Goal: Task Accomplishment & Management: Manage account settings

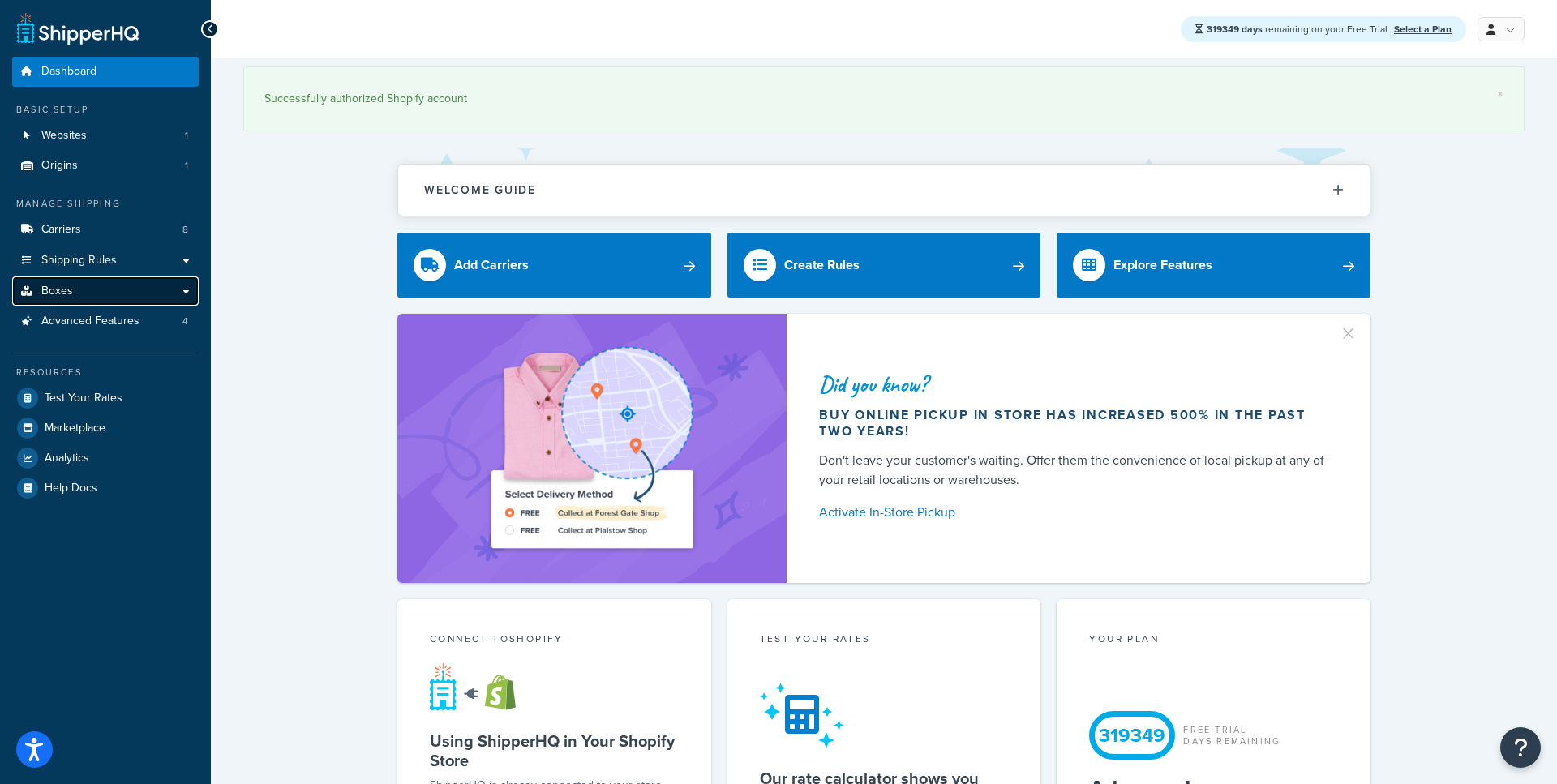
click at [122, 295] on link "Boxes" at bounding box center [105, 291] width 186 height 30
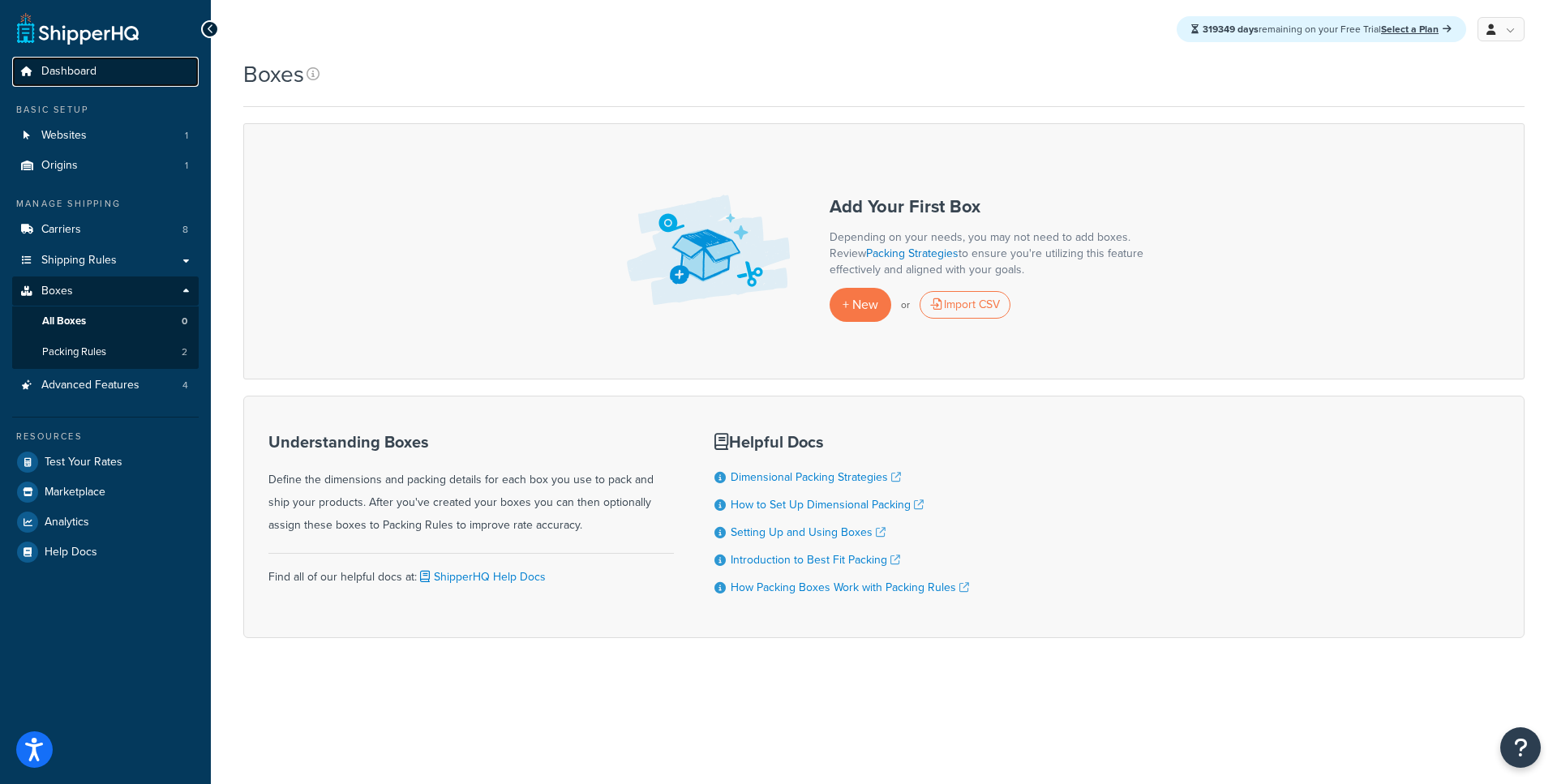
click at [99, 74] on link "Dashboard" at bounding box center [105, 71] width 186 height 30
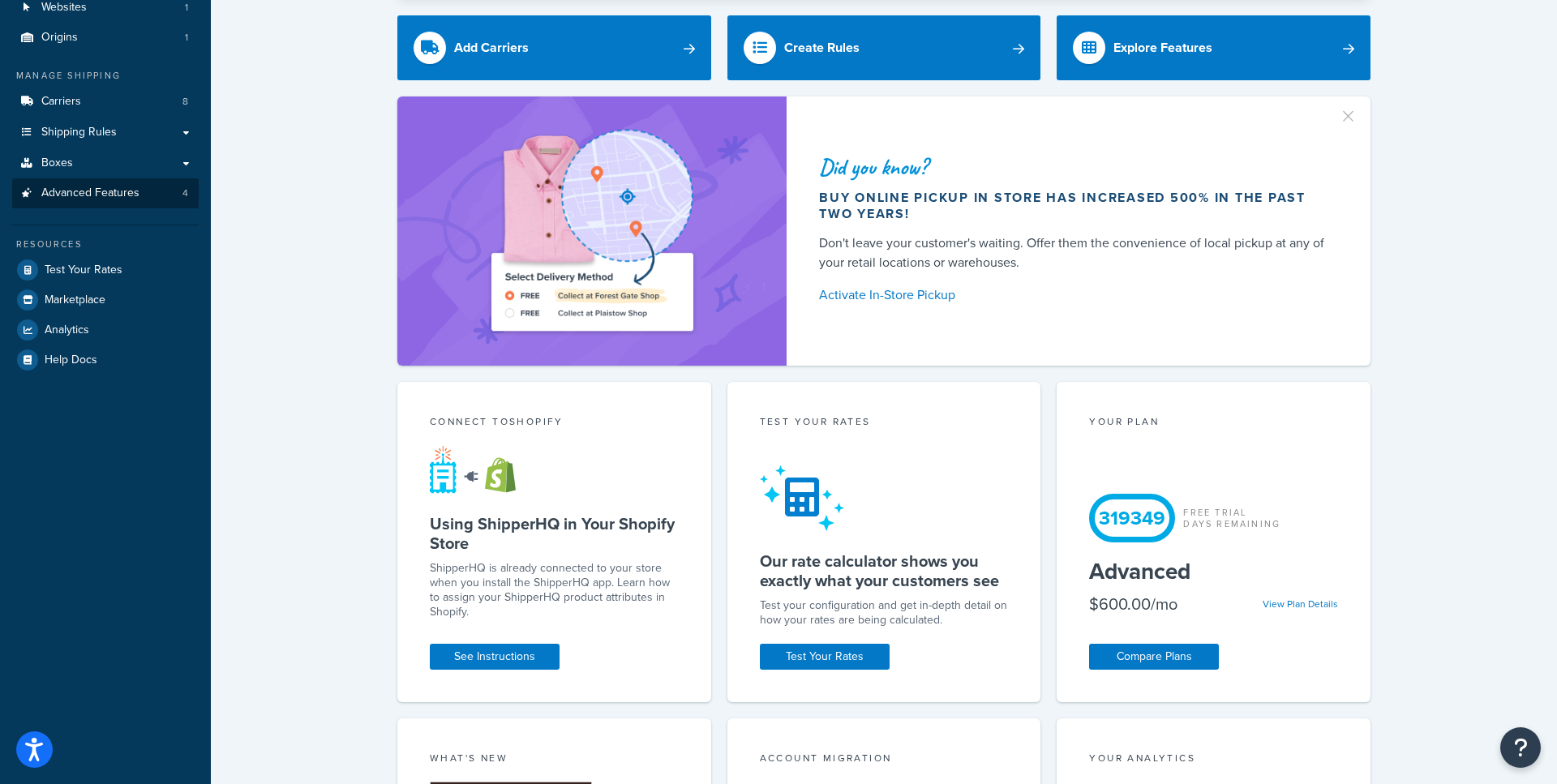
scroll to position [116, 0]
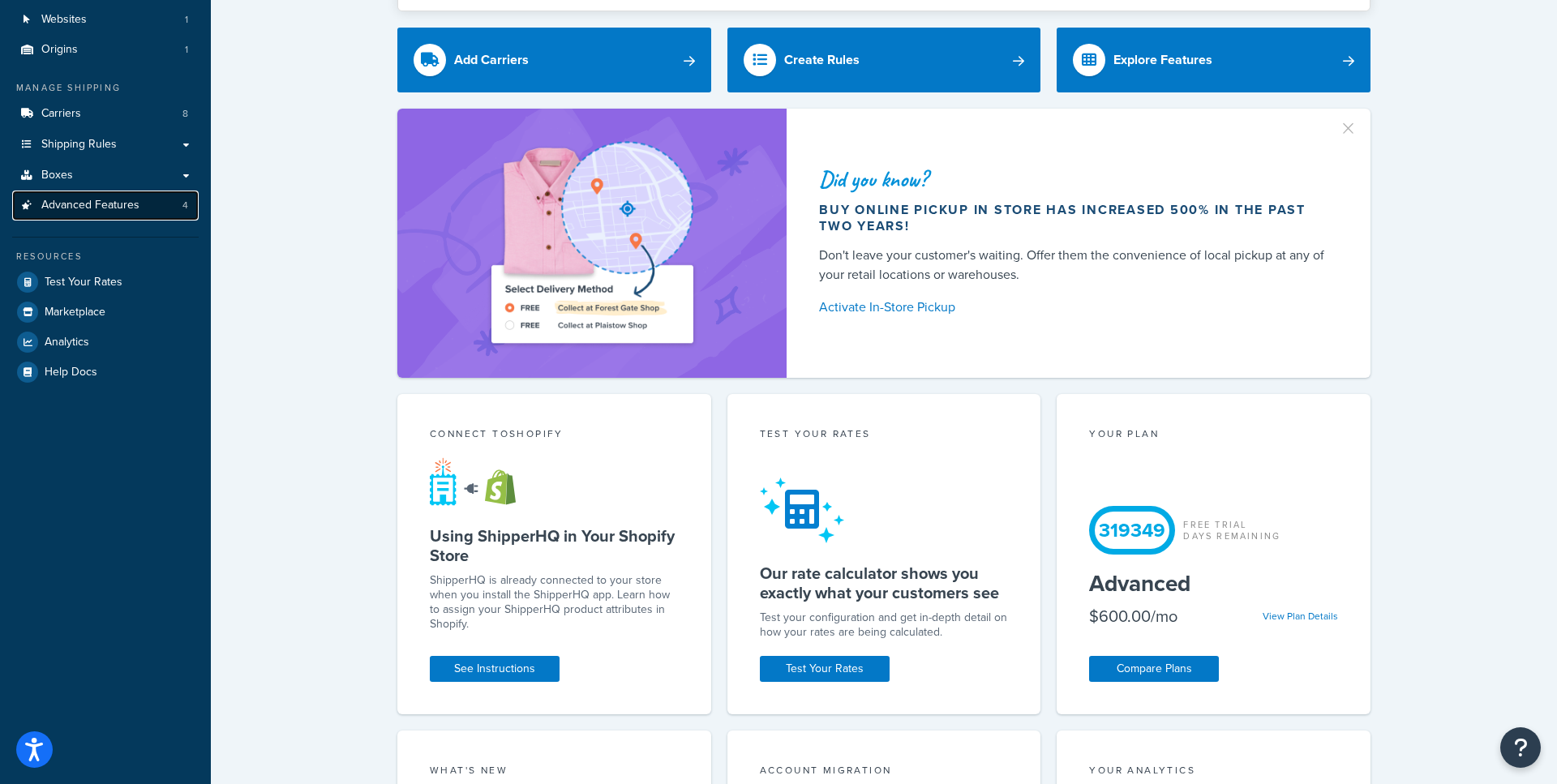
click at [110, 219] on link "Advanced Features 4" at bounding box center [105, 205] width 186 height 30
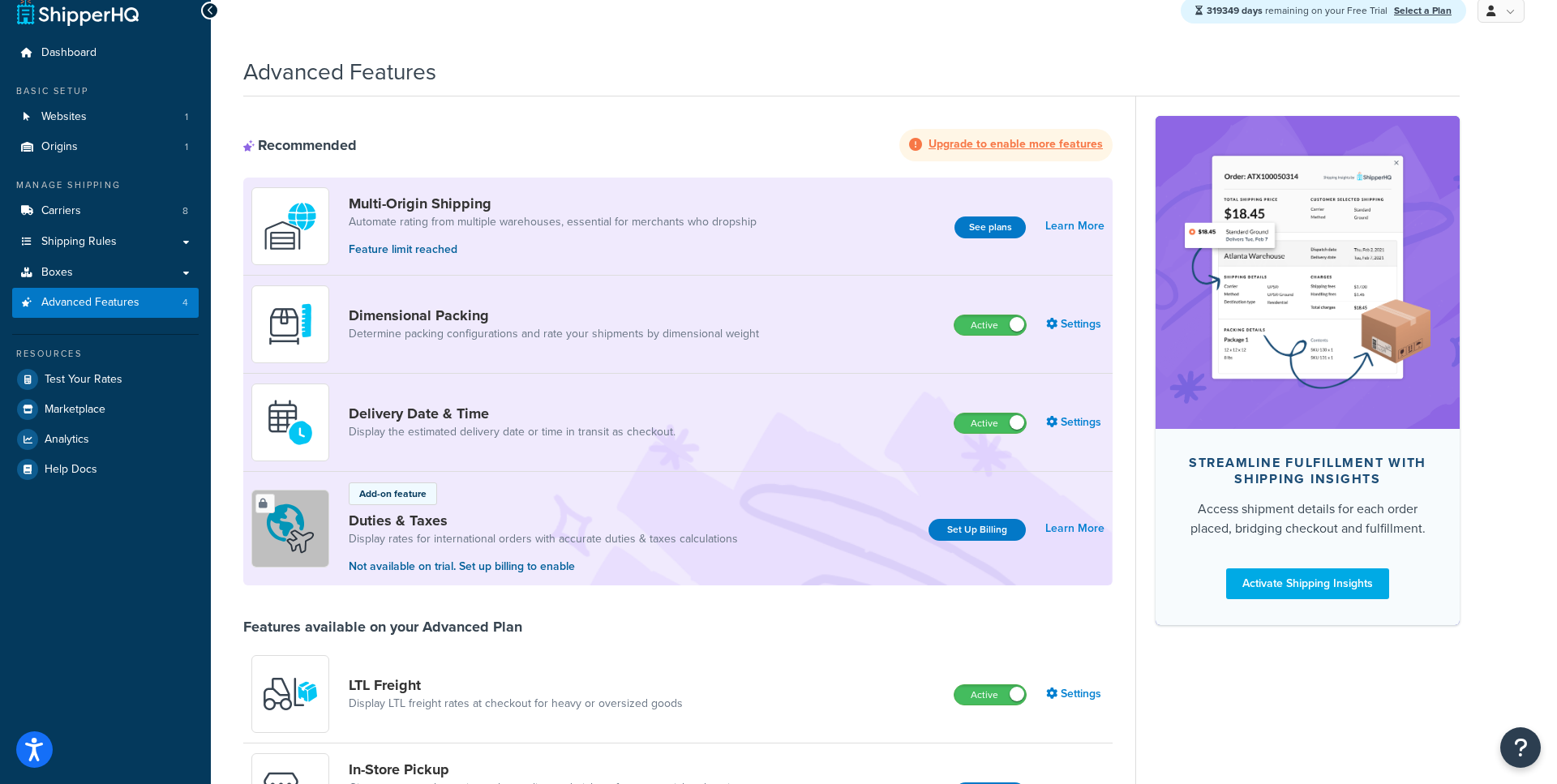
scroll to position [21, 0]
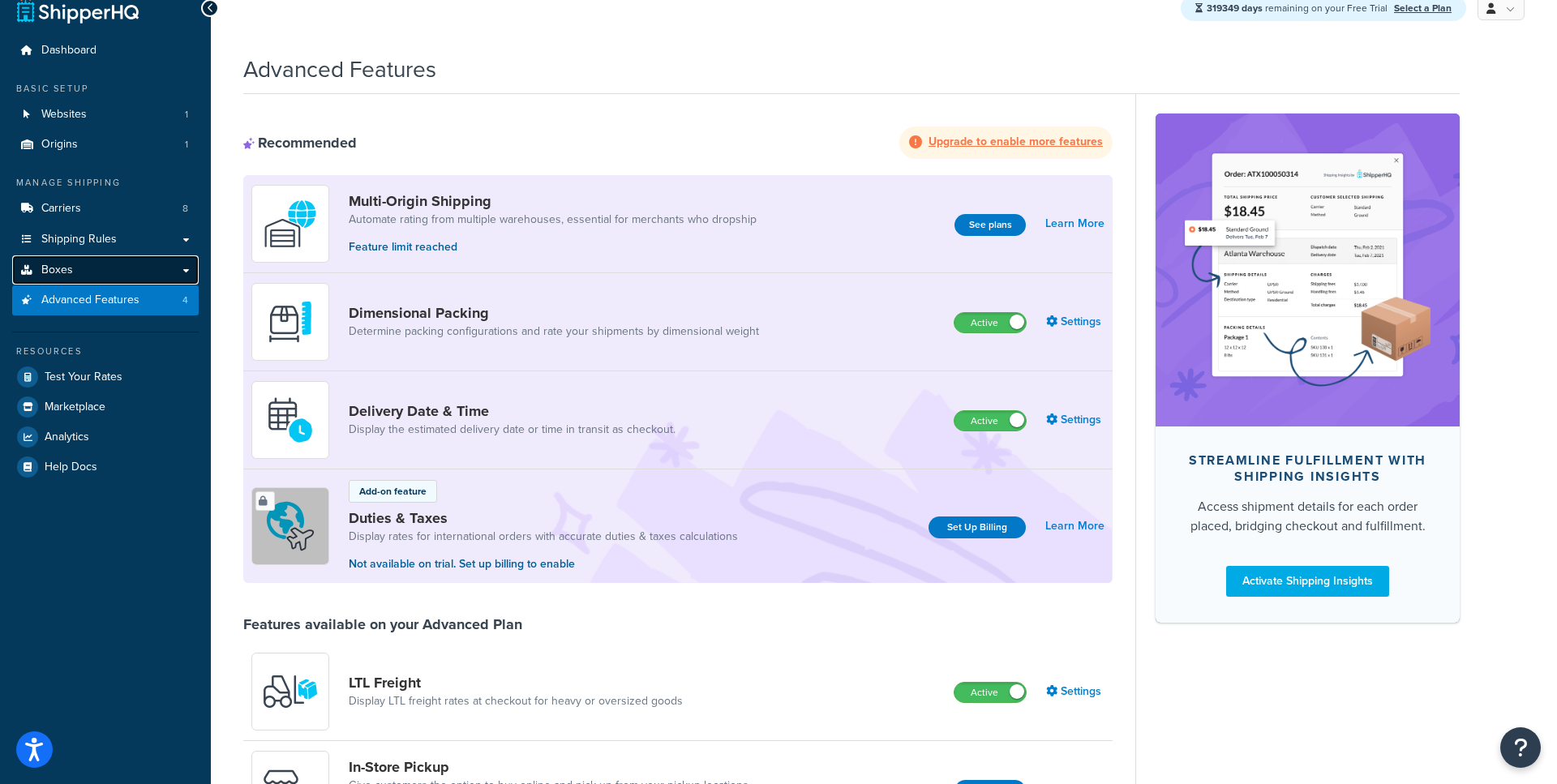
click at [147, 270] on link "Boxes" at bounding box center [105, 269] width 186 height 30
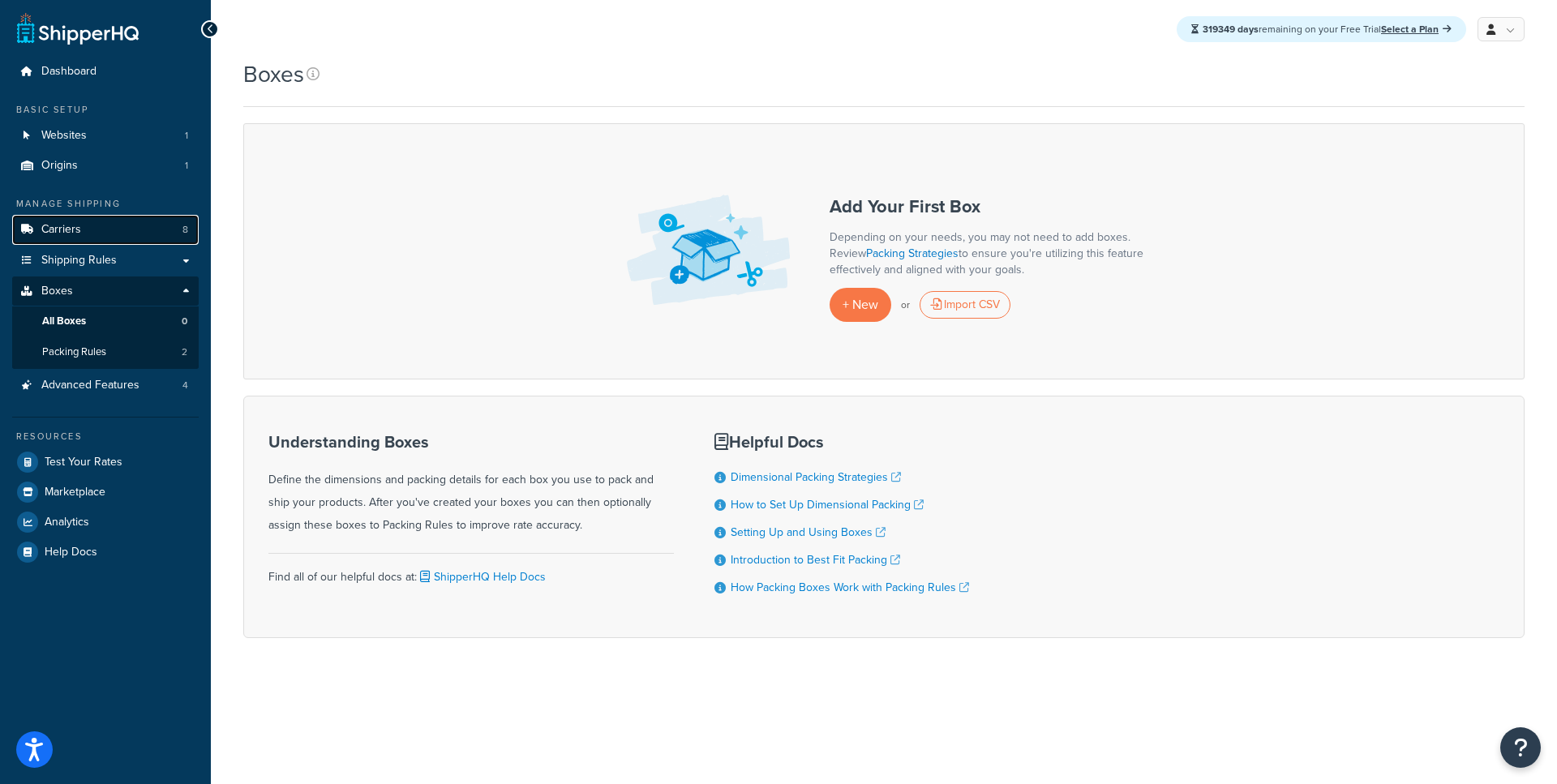
click at [118, 232] on link "Carriers 8" at bounding box center [105, 229] width 186 height 30
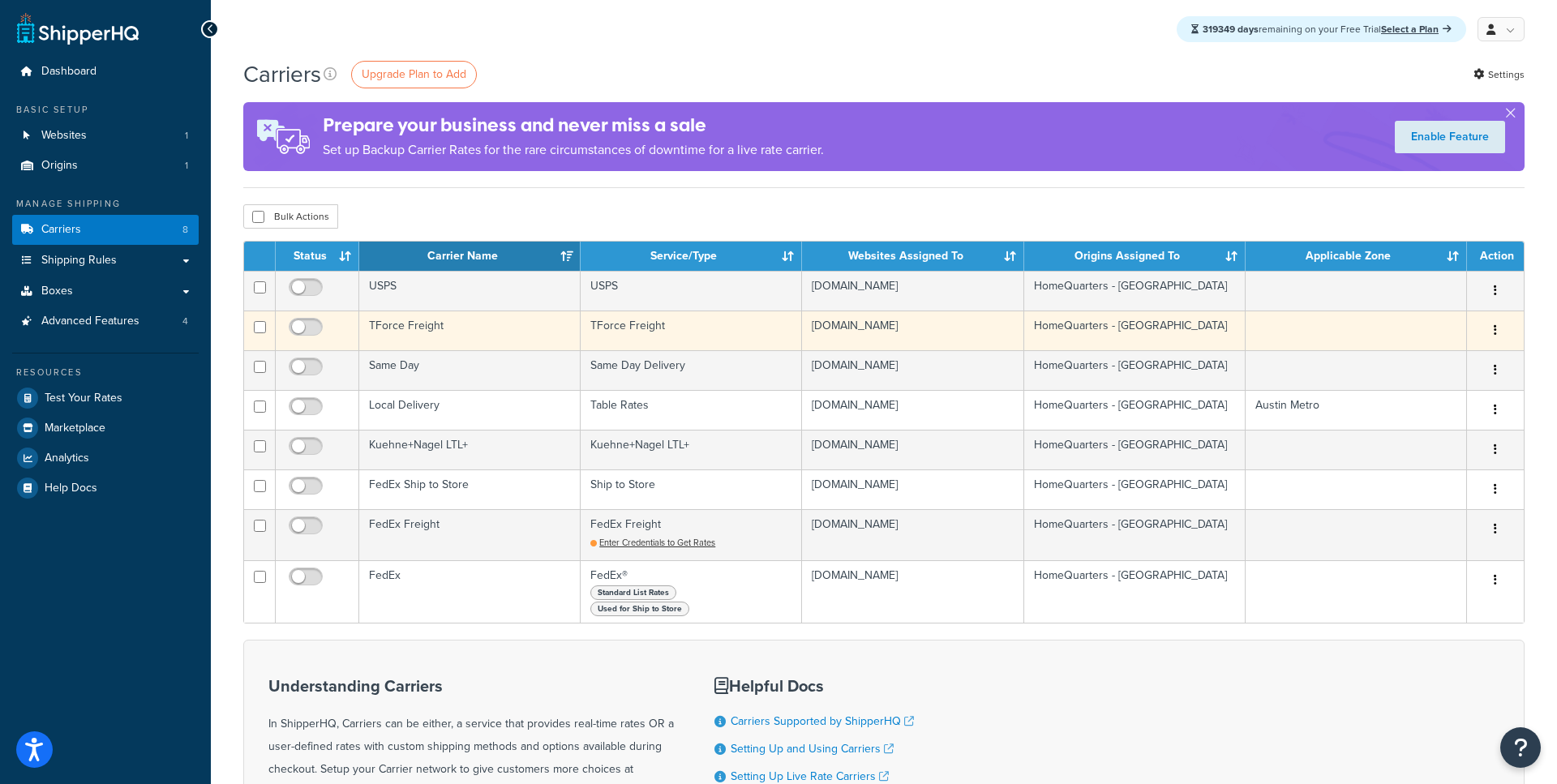
click at [411, 329] on td "TForce Freight" at bounding box center [470, 330] width 222 height 40
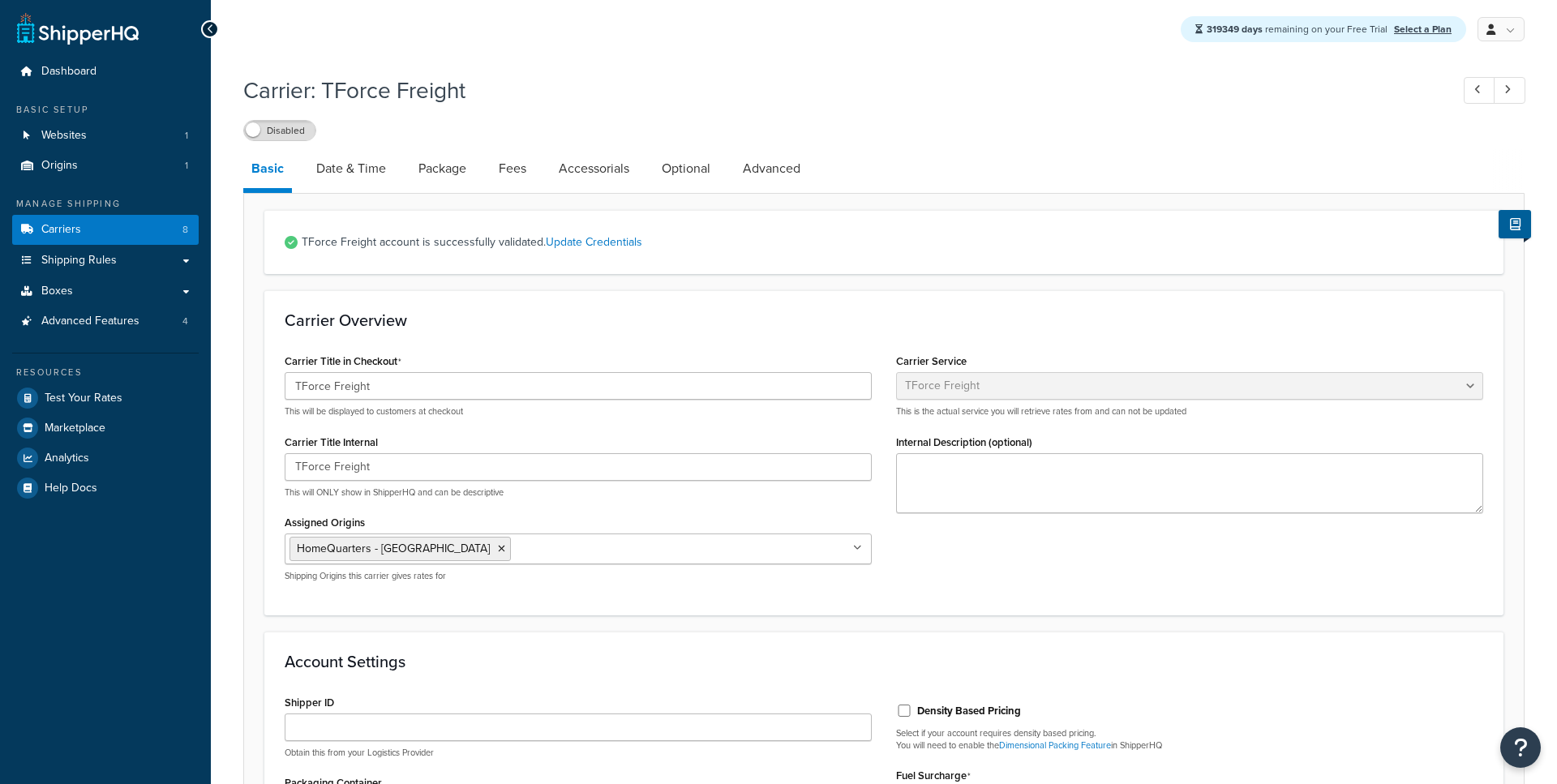
select select "tforceFreight"
click at [352, 155] on link "Date & Time" at bounding box center [352, 168] width 86 height 39
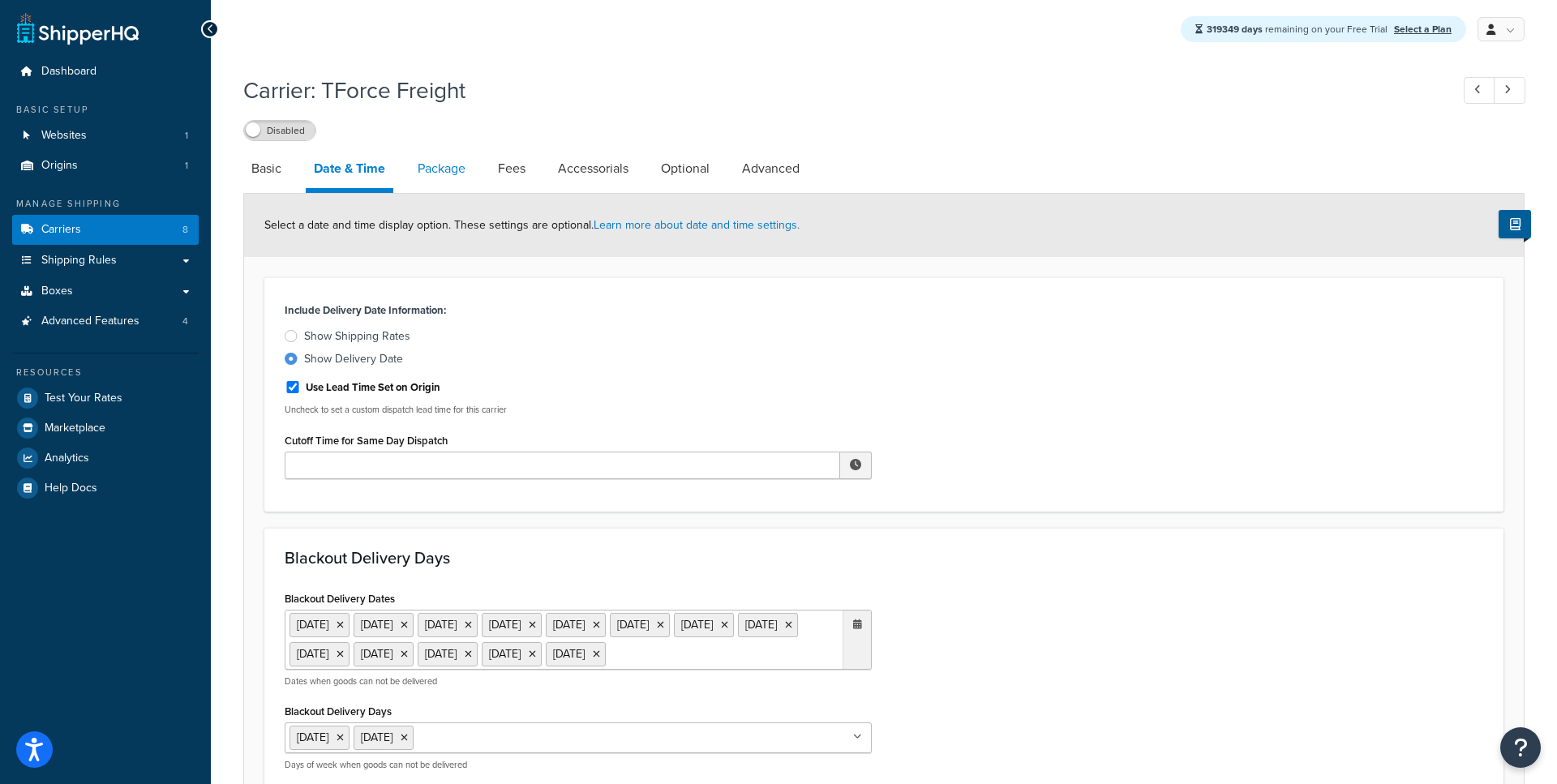
click at [454, 165] on link "Package" at bounding box center [441, 168] width 64 height 39
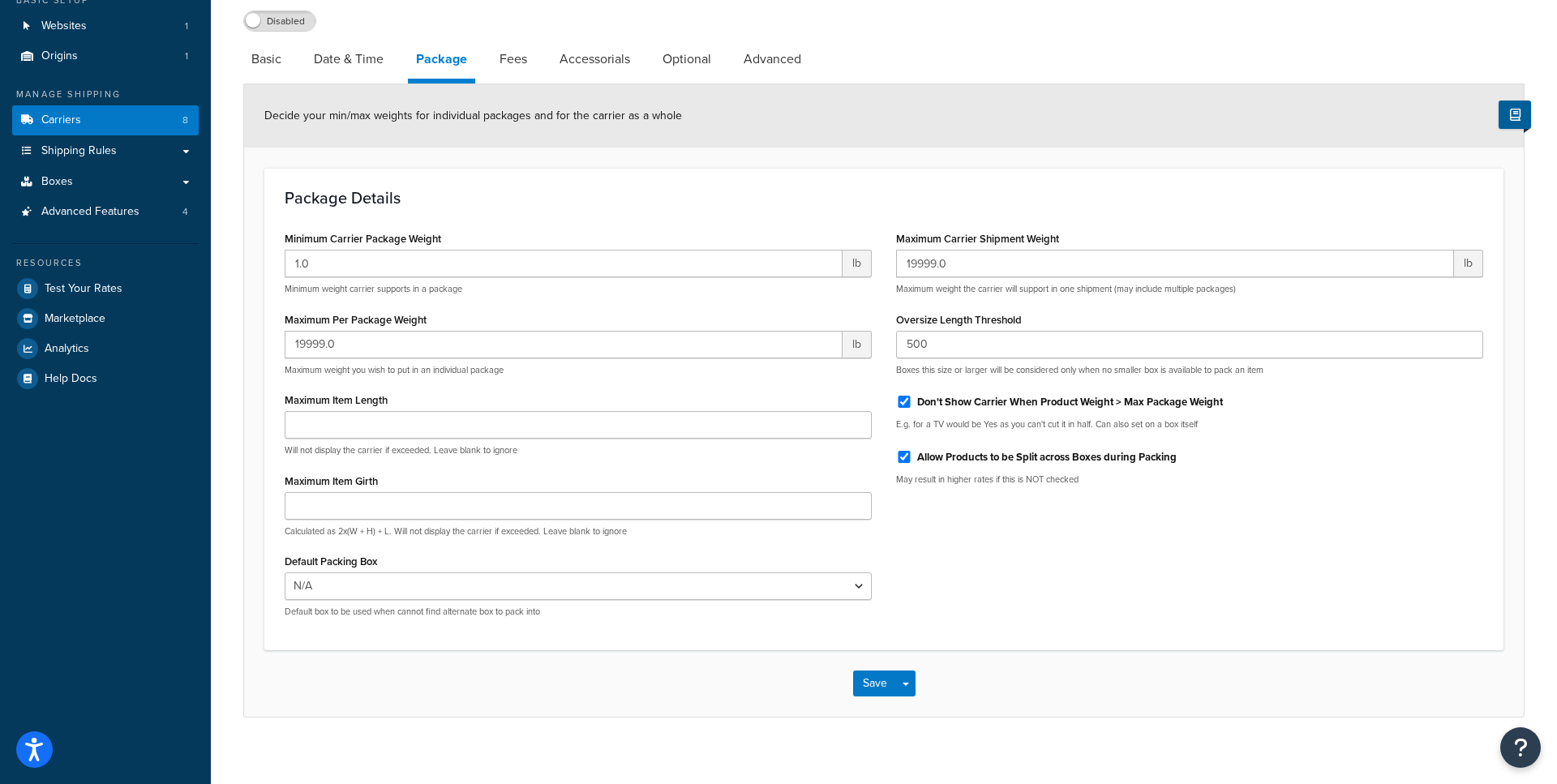
scroll to position [125, 0]
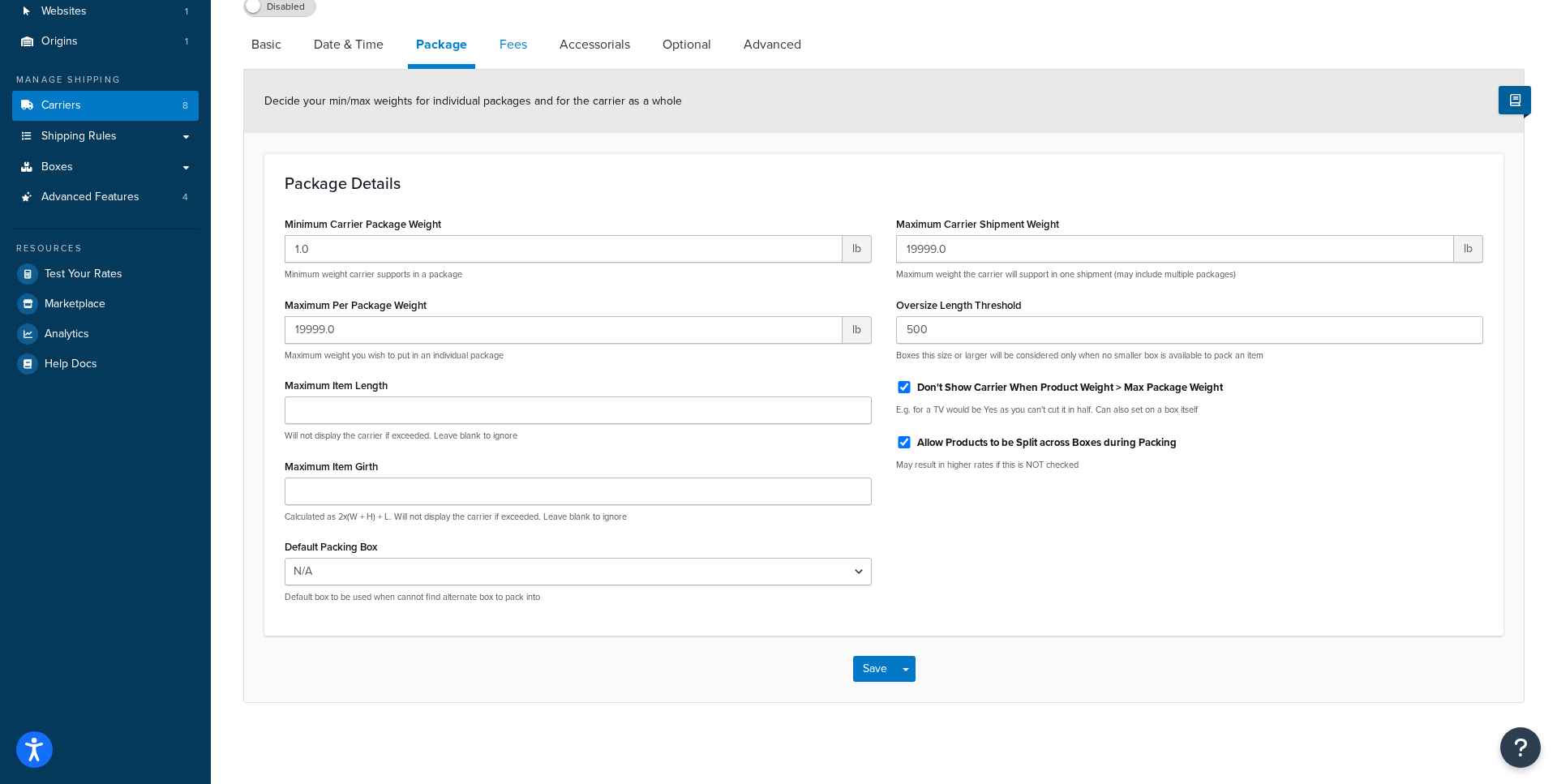
click at [522, 51] on link "Fees" at bounding box center [514, 44] width 44 height 39
select select "AFTER"
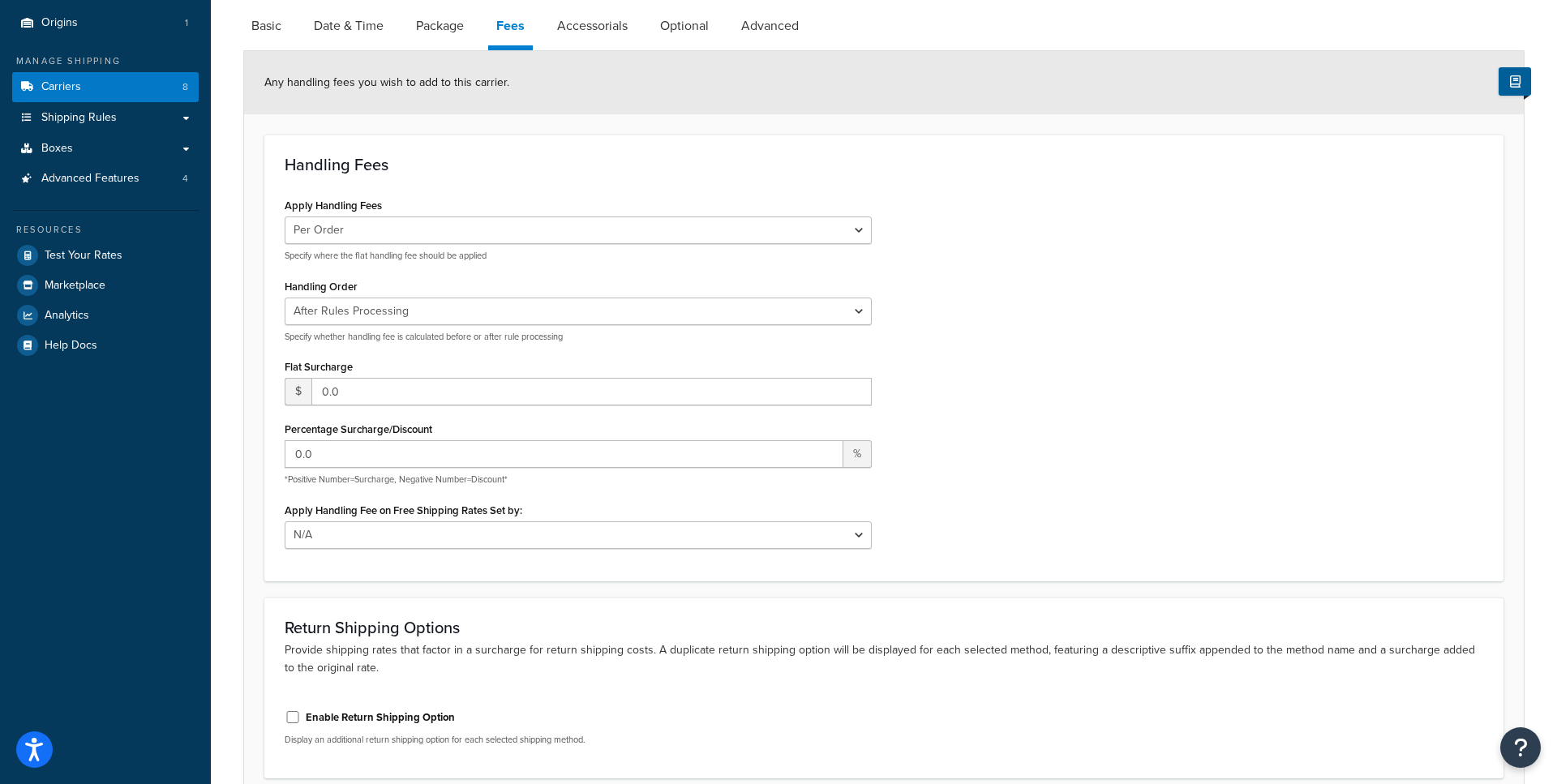
scroll to position [126, 0]
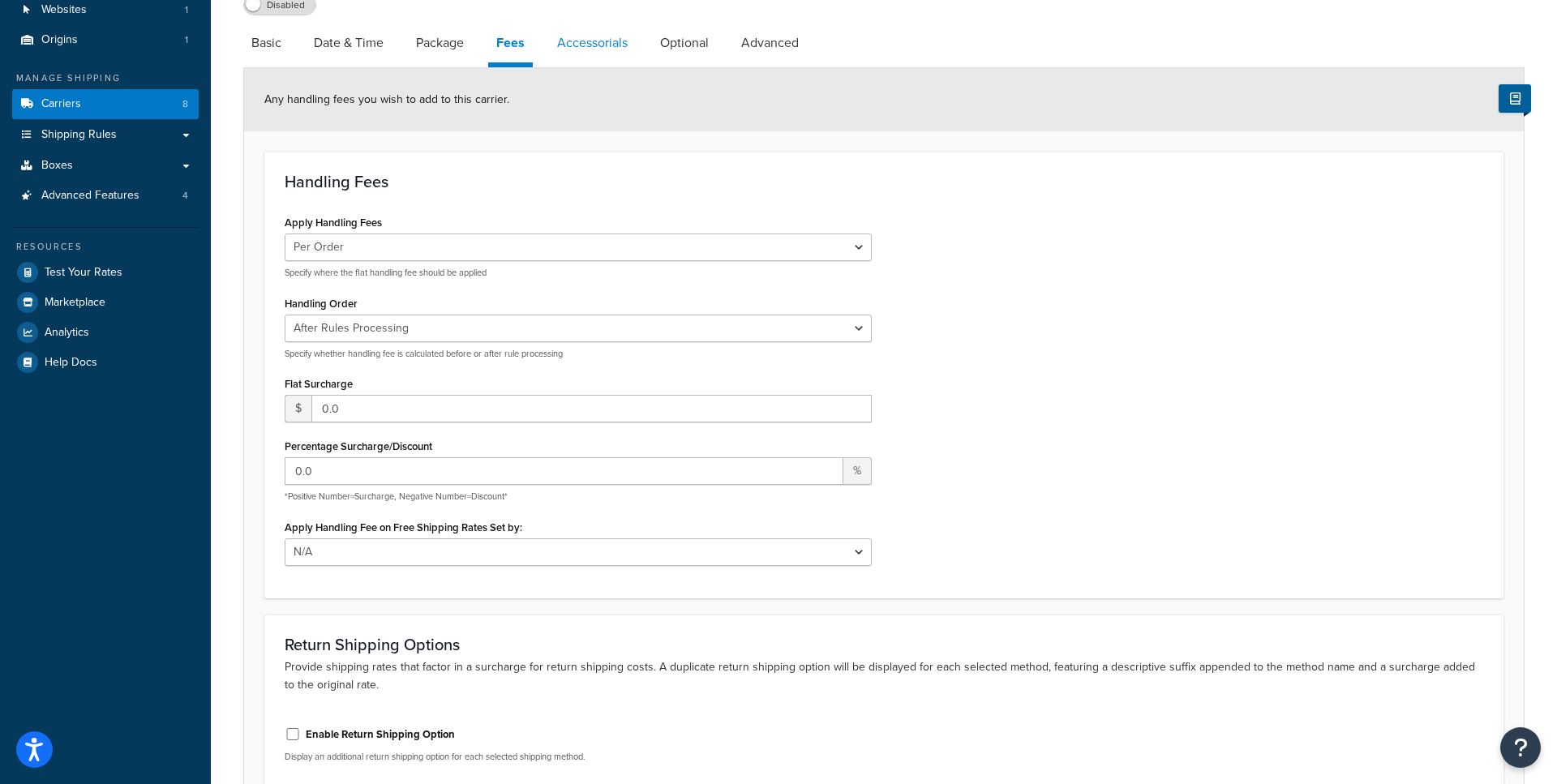
click at [591, 62] on link "Accessorials" at bounding box center [592, 43] width 87 height 39
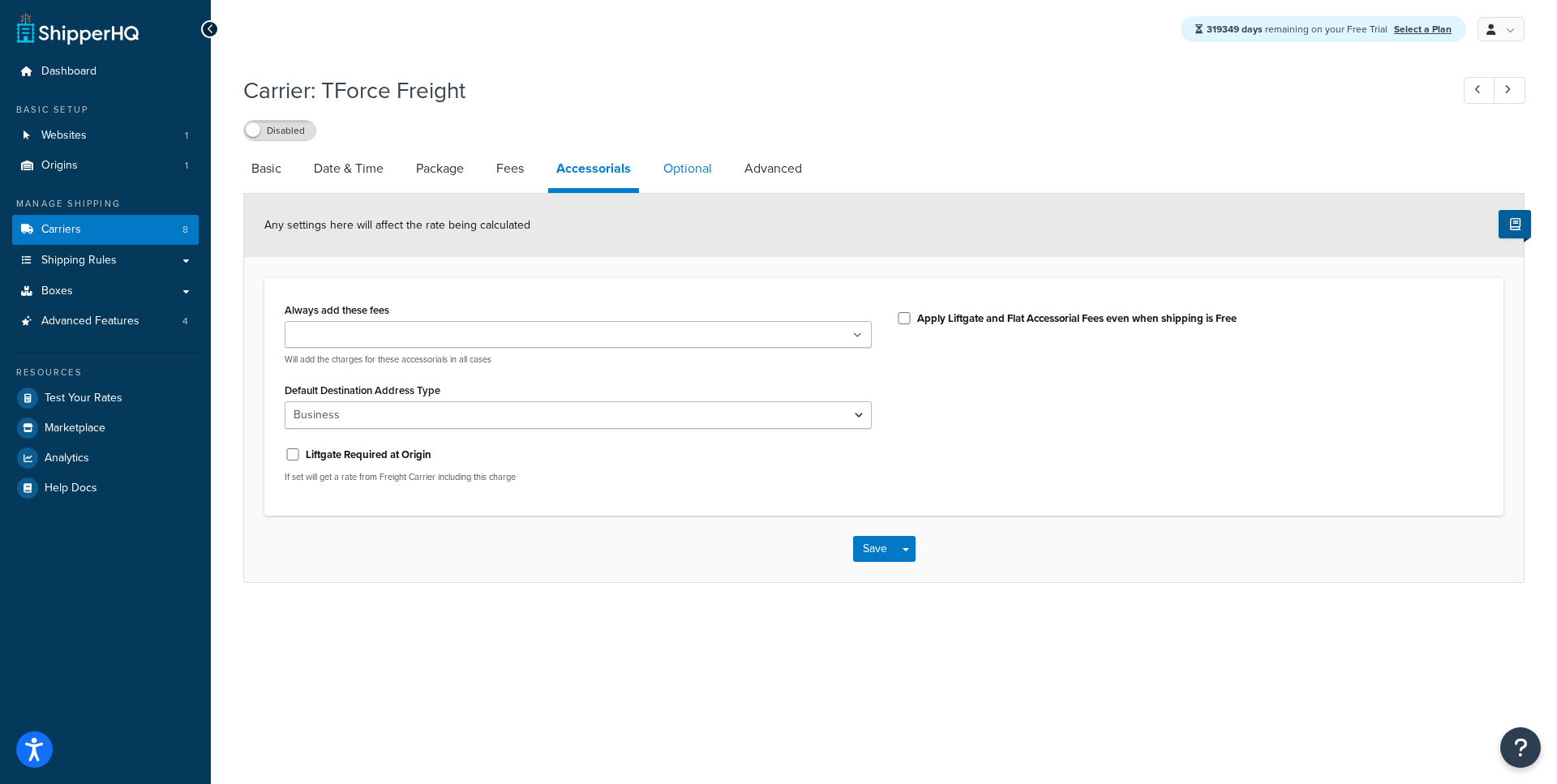
click at [663, 173] on link "Optional" at bounding box center [688, 168] width 65 height 39
select select "55"
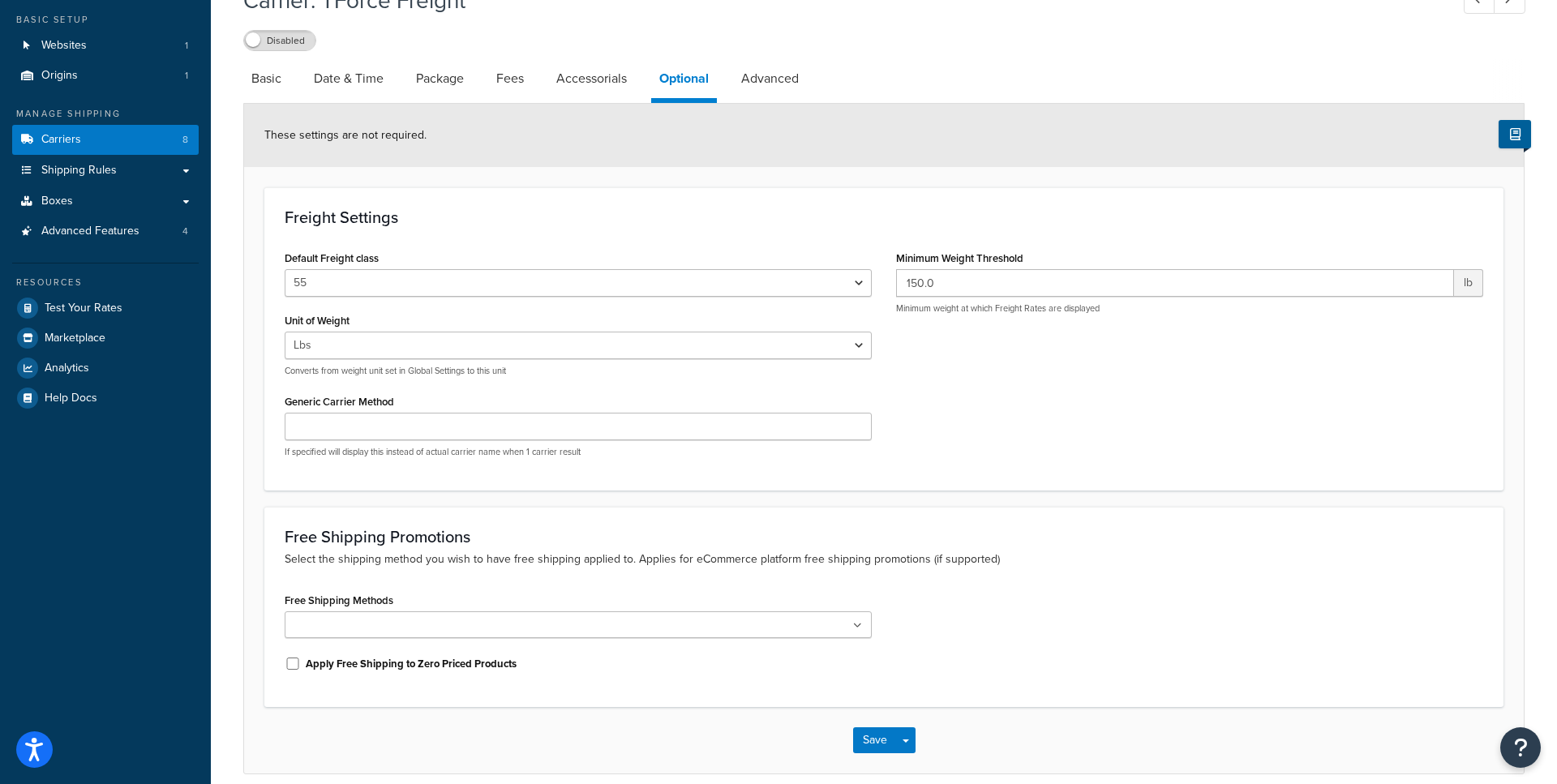
scroll to position [86, 0]
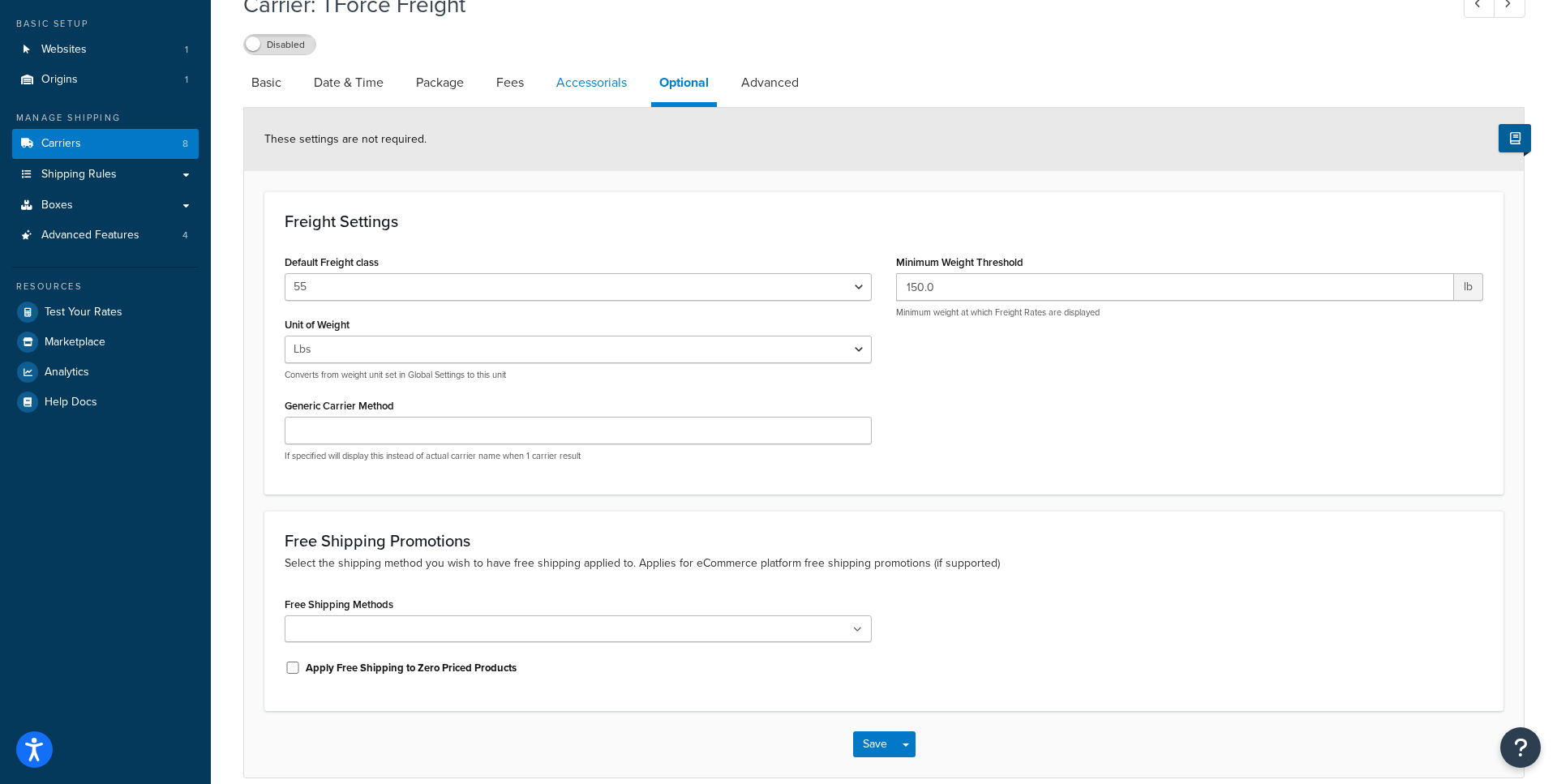
click at [614, 95] on link "Accessorials" at bounding box center [591, 82] width 87 height 39
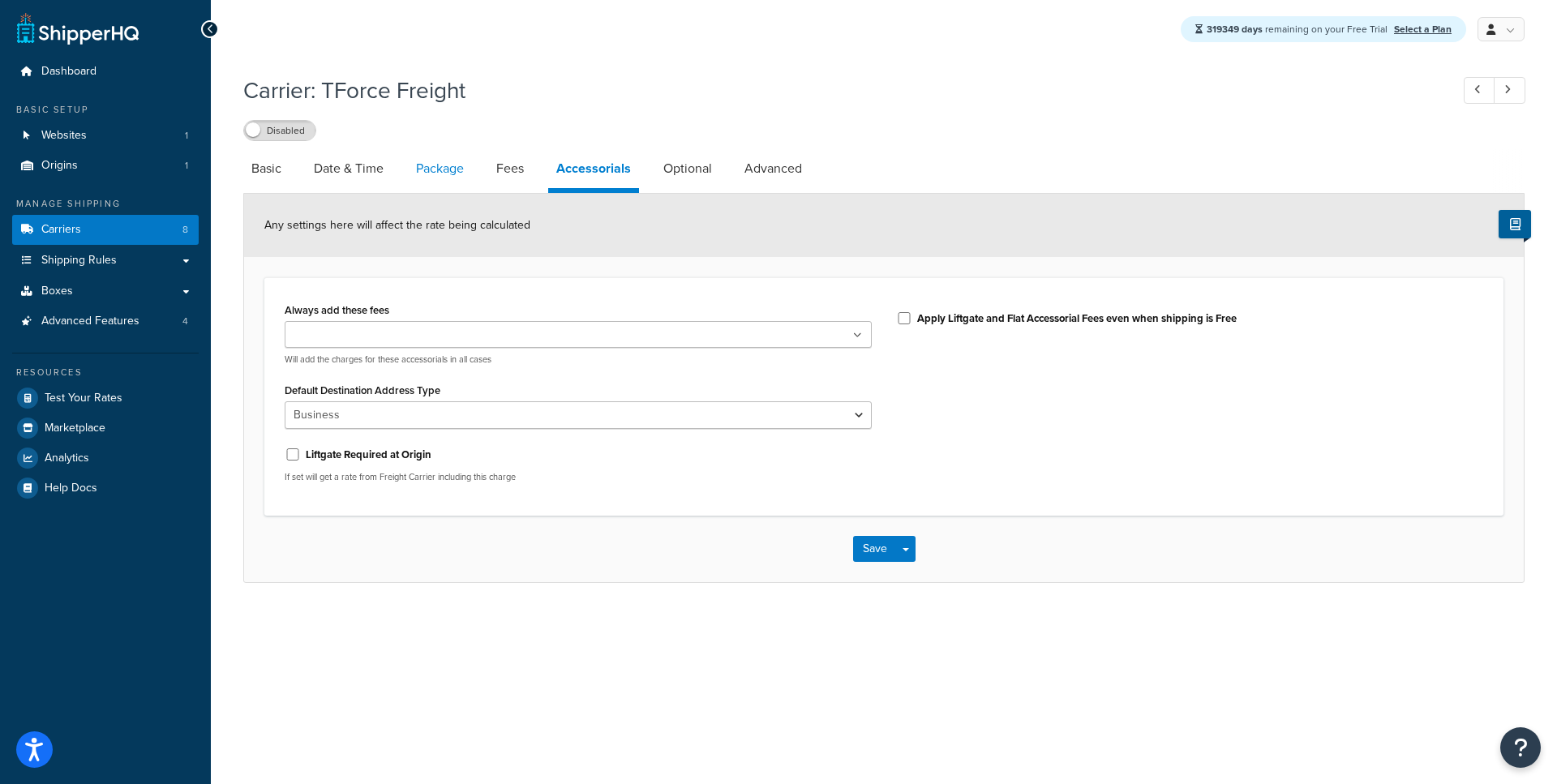
click at [432, 187] on link "Package" at bounding box center [439, 168] width 64 height 39
